Goal: Complete application form

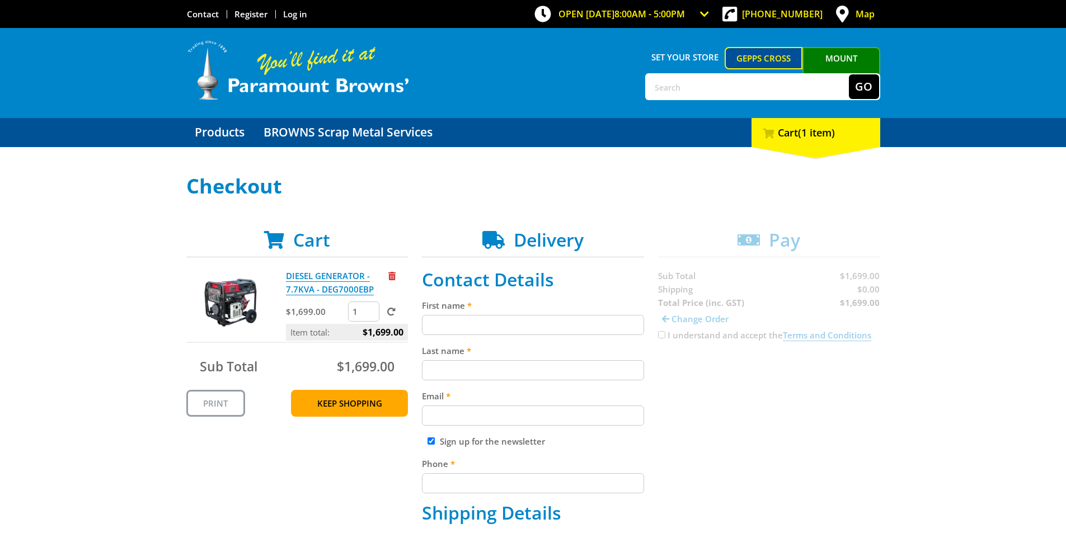
click at [465, 324] on input "First name" at bounding box center [533, 325] width 222 height 20
type input "[PERSON_NAME]"
type input "[PERSON_NAME][EMAIL_ADDRESS][PERSON_NAME][PERSON_NAME][DOMAIN_NAME]"
type input "0439926162"
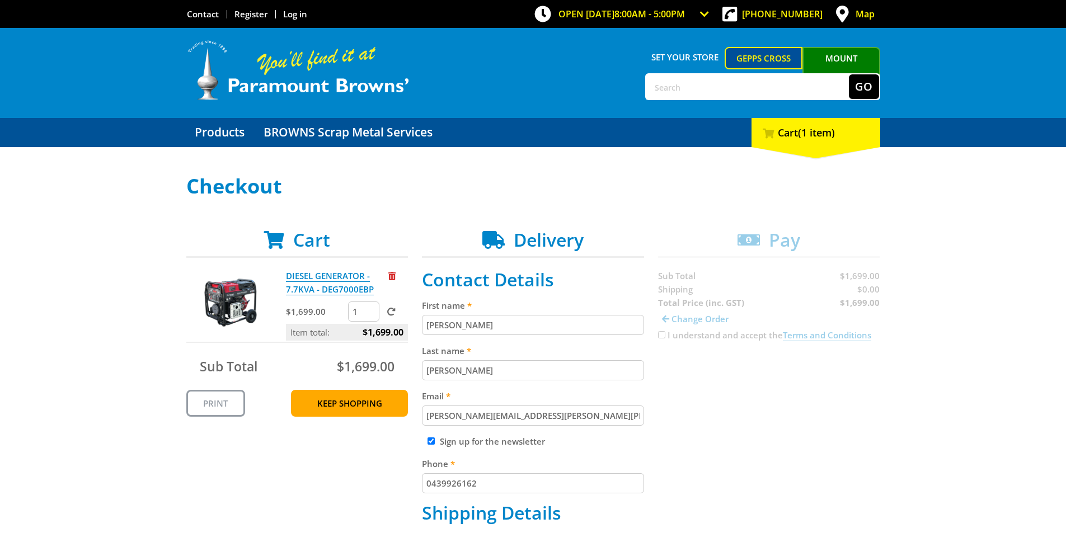
type input "[PERSON_NAME] Group"
type input "[STREET_ADDRESS][PERSON_NAME]"
type input "DRY CREEK"
type input "5094"
select select "SA"
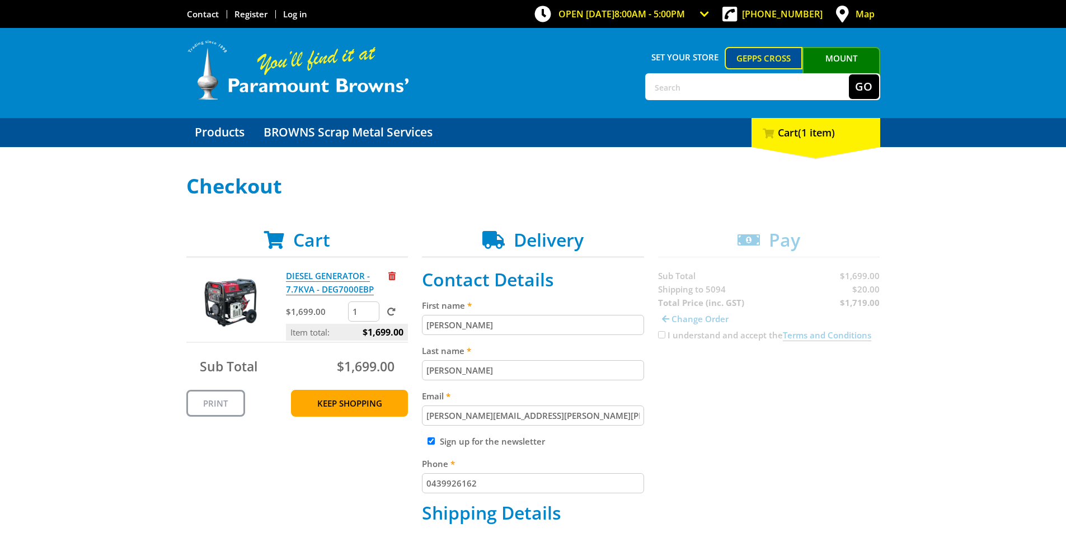
scroll to position [298, 0]
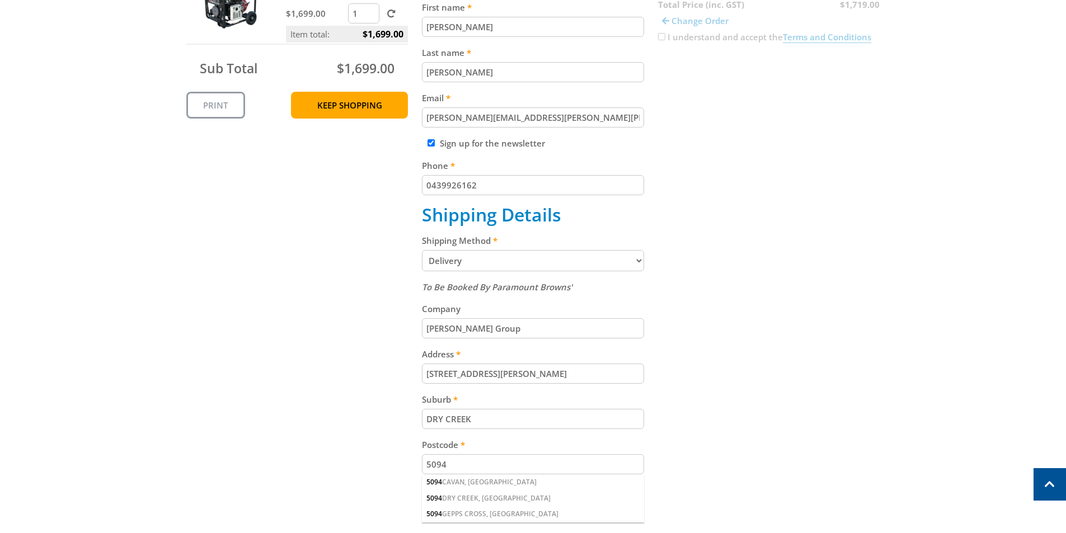
click at [637, 261] on select "Pickup from Gepps Cross Delivery" at bounding box center [533, 260] width 222 height 21
select select "Pickup"
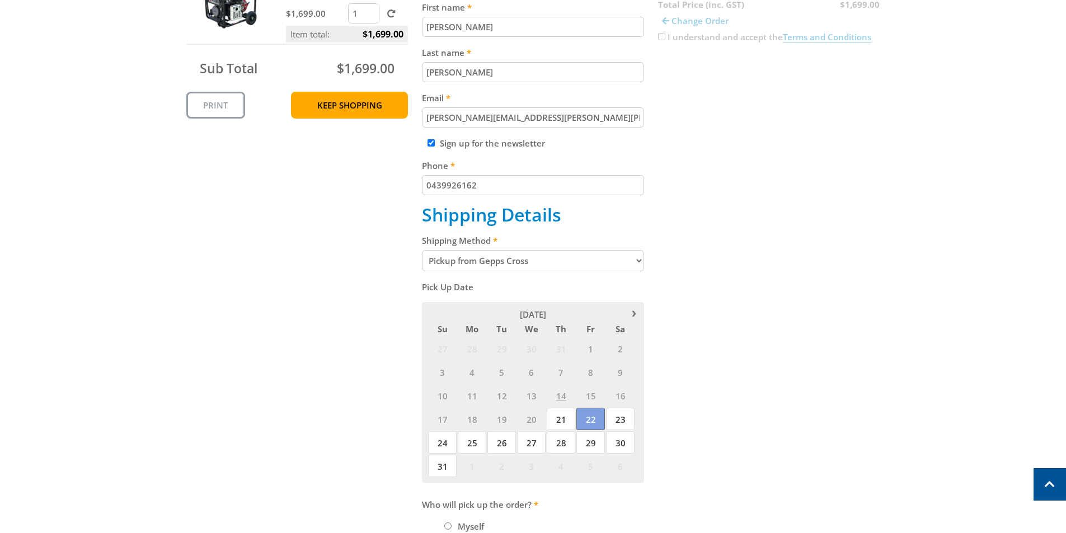
click at [589, 420] on span "22" at bounding box center [591, 419] width 29 height 22
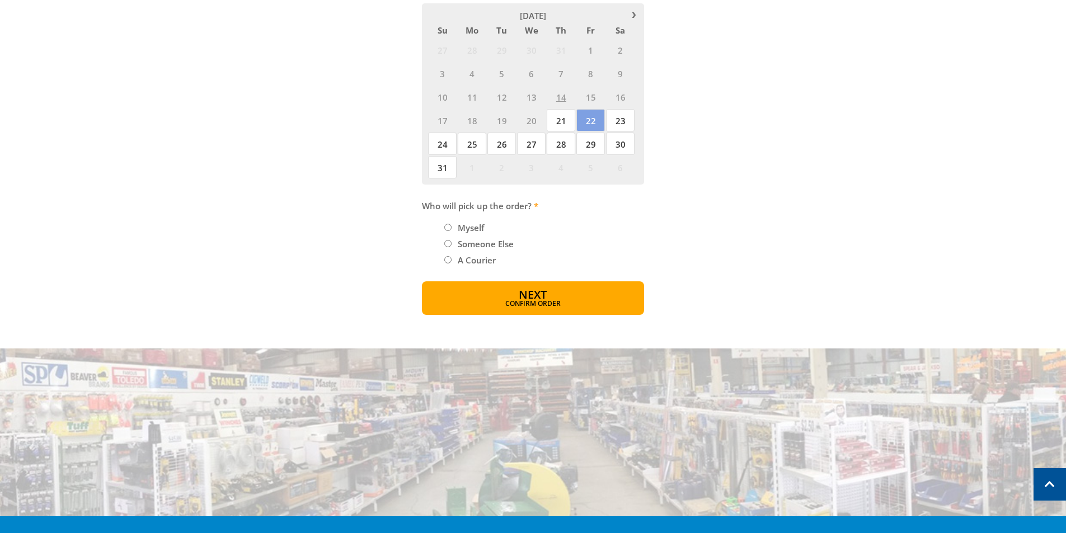
click at [449, 245] on input "Someone Else" at bounding box center [447, 243] width 7 height 7
radio input "true"
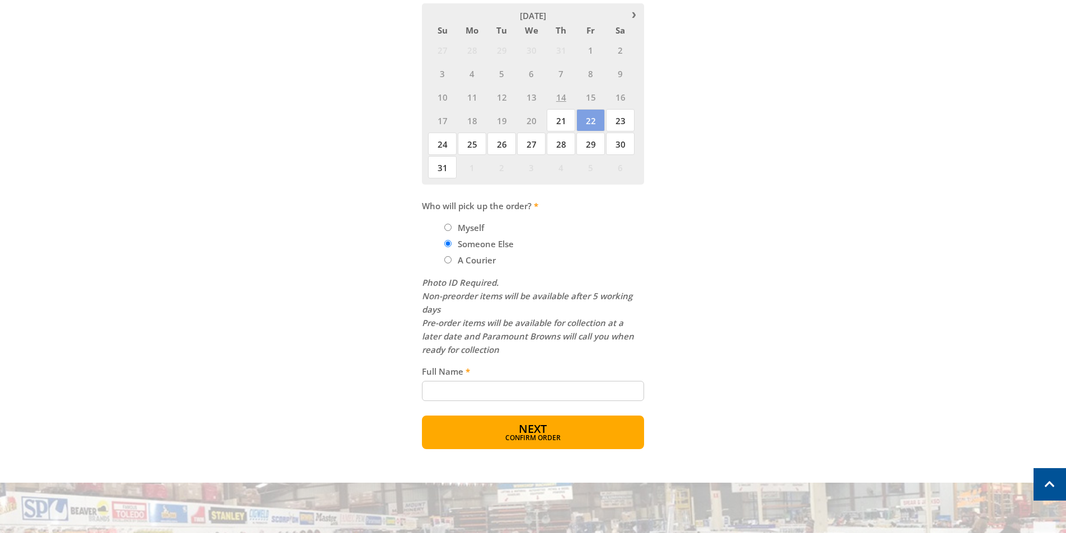
click at [444, 226] on input "Myself" at bounding box center [447, 227] width 7 height 7
radio input "true"
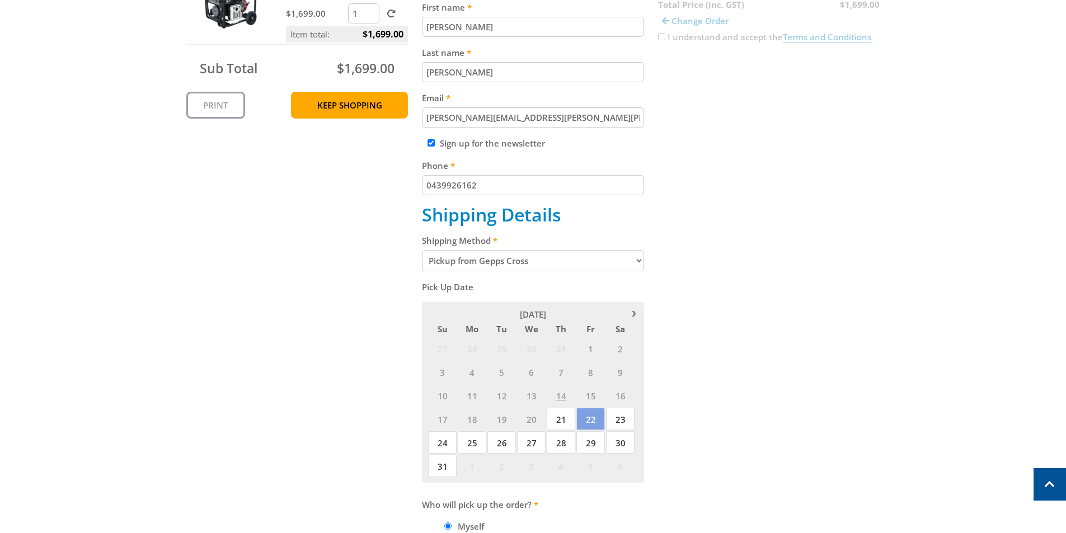
scroll to position [0, 0]
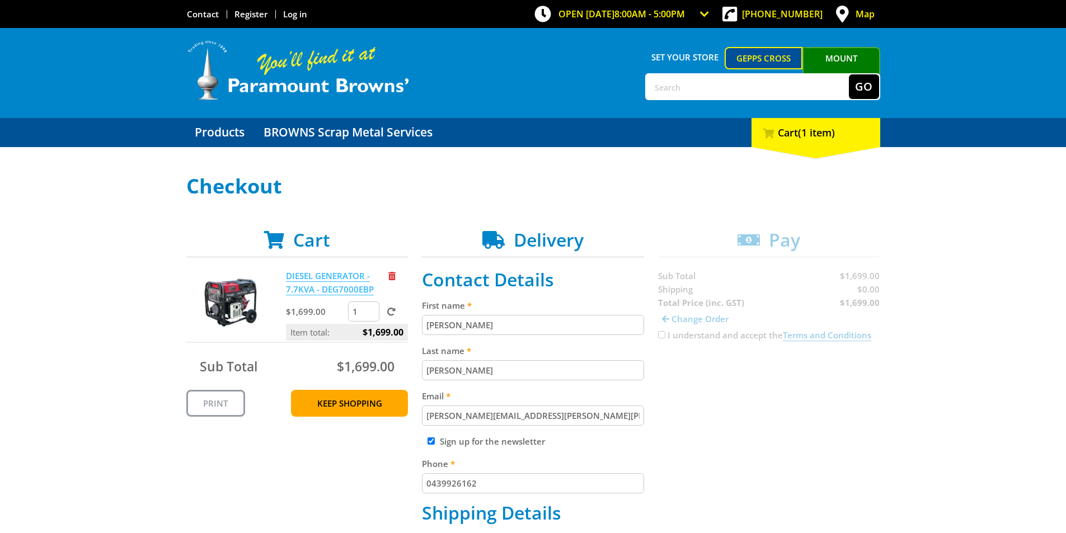
click at [343, 290] on link "DIESEL GENERATOR - 7.7KVA - DEG7000EBP" at bounding box center [330, 282] width 88 height 25
